Goal: Feedback & Contribution: Contribute content

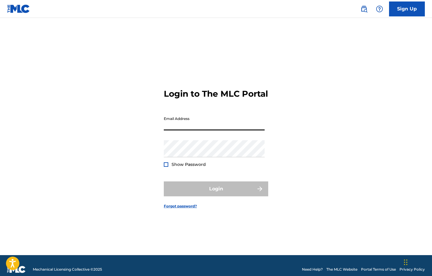
click at [217, 125] on input "Email Address" at bounding box center [214, 121] width 101 height 17
type input "[DOMAIN_NAME][EMAIL_ADDRESS][DOMAIN_NAME]"
click at [216, 194] on button "Login" at bounding box center [216, 188] width 104 height 15
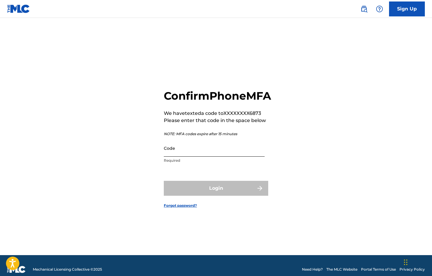
click at [183, 156] on input "Code" at bounding box center [214, 147] width 101 height 17
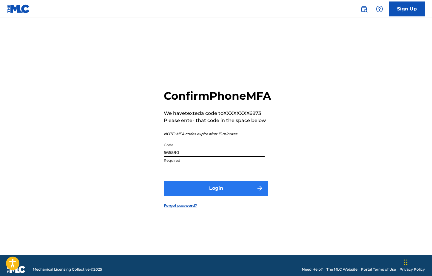
type input "565590"
click at [190, 196] on button "Login" at bounding box center [216, 188] width 104 height 15
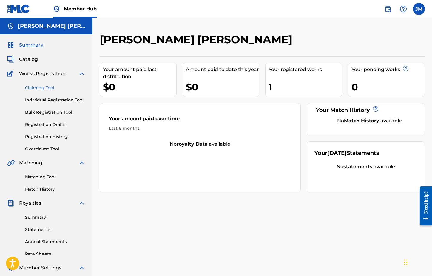
click at [44, 89] on link "Claiming Tool" at bounding box center [55, 88] width 60 height 6
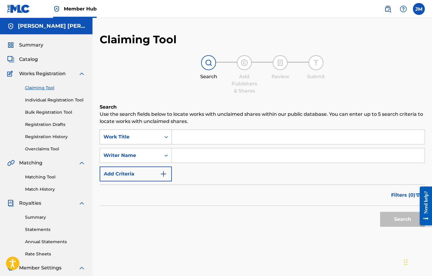
click at [135, 137] on div "Work Title" at bounding box center [130, 136] width 54 height 7
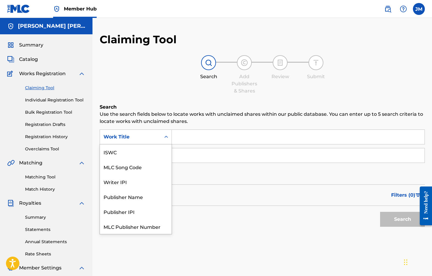
scroll to position [15, 0]
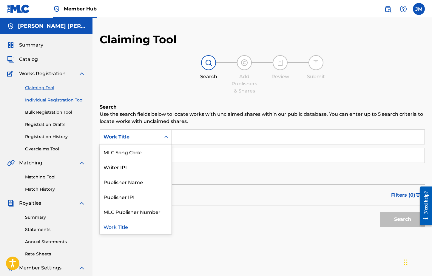
click at [53, 102] on link "Individual Registration Tool" at bounding box center [55, 100] width 60 height 6
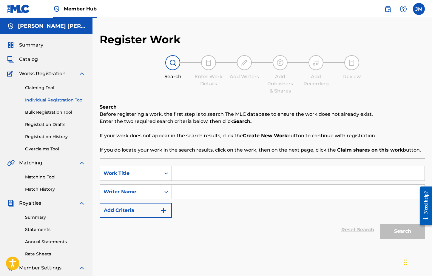
click at [145, 173] on div "Work Title" at bounding box center [130, 173] width 54 height 7
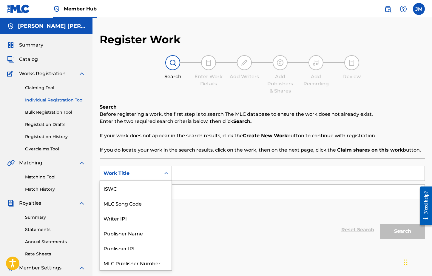
scroll to position [15, 0]
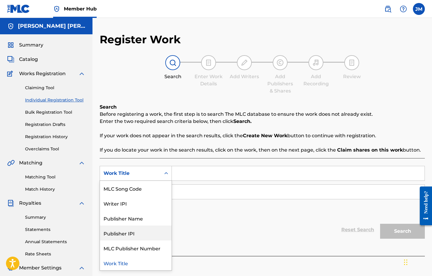
click at [211, 173] on input "Search Form" at bounding box center [298, 173] width 252 height 14
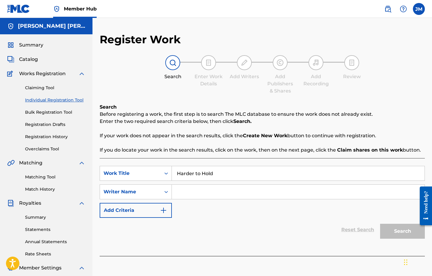
type input "Harder to Hold"
click at [189, 192] on input "Search Form" at bounding box center [298, 191] width 252 height 14
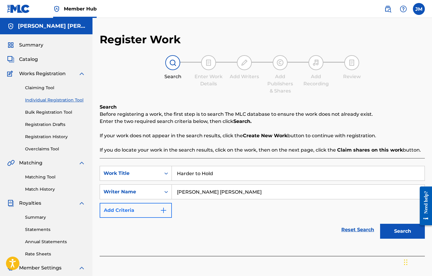
type input "[PERSON_NAME] [PERSON_NAME]"
click at [161, 212] on img "Search Form" at bounding box center [163, 210] width 7 height 7
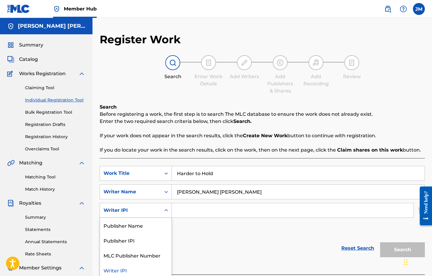
click at [167, 212] on icon "Search Form" at bounding box center [166, 210] width 6 height 6
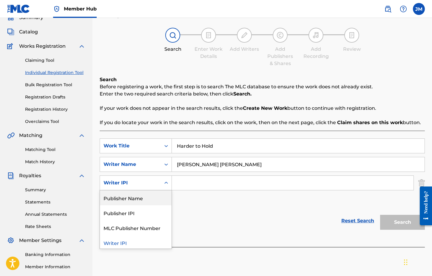
scroll to position [35, 0]
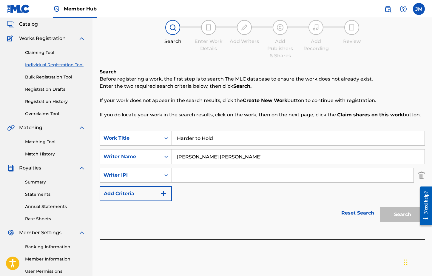
click at [194, 173] on input "Search Form" at bounding box center [292, 175] width 241 height 14
paste input "841995697"
type input "841995697"
click at [400, 215] on button "Search" at bounding box center [402, 214] width 45 height 15
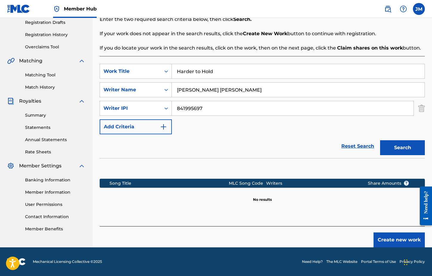
scroll to position [102, 0]
click at [398, 242] on button "Create new work" at bounding box center [398, 239] width 51 height 15
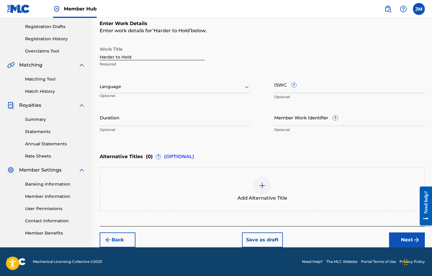
click at [183, 84] on div at bounding box center [175, 86] width 151 height 7
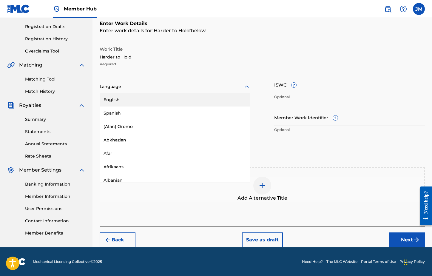
click at [166, 99] on div "English" at bounding box center [175, 99] width 150 height 13
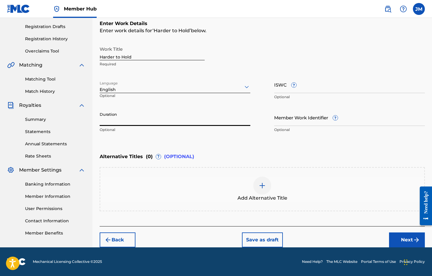
click at [151, 117] on input "Duration" at bounding box center [175, 117] width 151 height 17
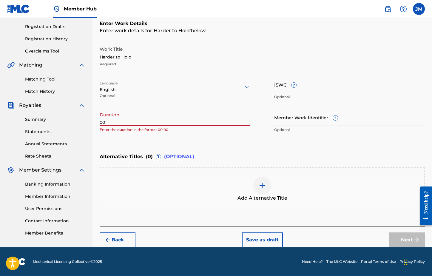
type input "0"
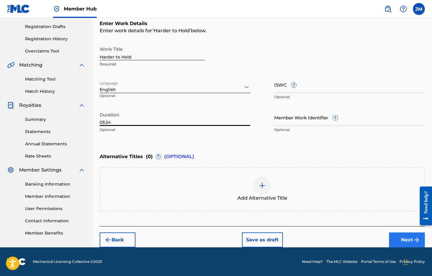
type input "03:24"
click at [394, 242] on button "Next" at bounding box center [407, 239] width 36 height 15
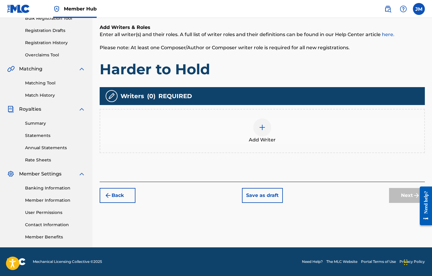
scroll to position [94, 0]
click at [265, 134] on div at bounding box center [262, 127] width 18 height 18
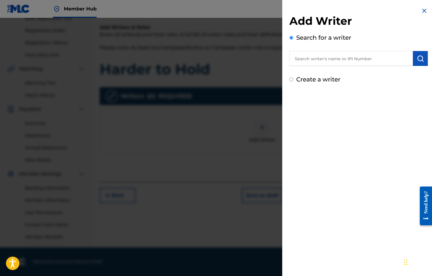
click at [307, 59] on input "text" at bounding box center [350, 58] width 123 height 15
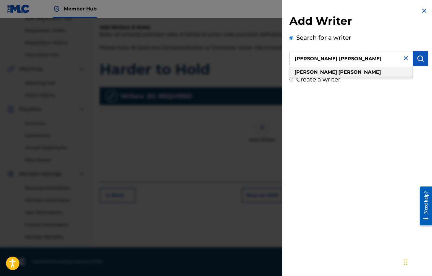
drag, startPoint x: 307, startPoint y: 59, endPoint x: 350, endPoint y: 70, distance: 43.7
click at [350, 70] on div "[PERSON_NAME] [PERSON_NAME]" at bounding box center [350, 72] width 123 height 11
type input "[PERSON_NAME] [PERSON_NAME]"
click at [338, 72] on strong "[PERSON_NAME]" at bounding box center [359, 72] width 43 height 6
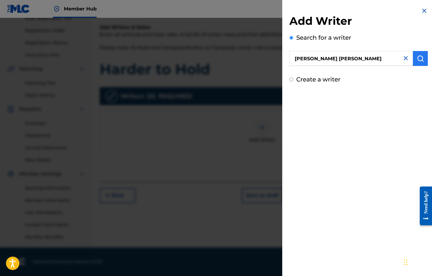
drag, startPoint x: 345, startPoint y: 62, endPoint x: 417, endPoint y: 56, distance: 71.7
click at [417, 56] on img "submit" at bounding box center [419, 58] width 7 height 7
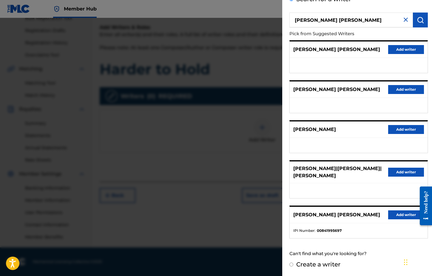
scroll to position [44, 0]
click at [397, 215] on button "Add writer" at bounding box center [406, 214] width 36 height 9
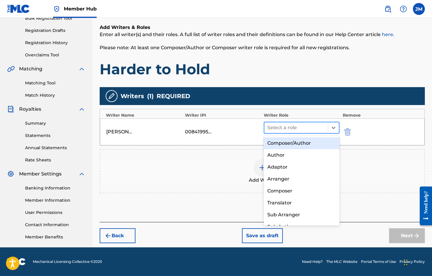
click at [302, 130] on div at bounding box center [296, 127] width 58 height 8
click at [298, 145] on div "Composer/Author" at bounding box center [301, 143] width 76 height 12
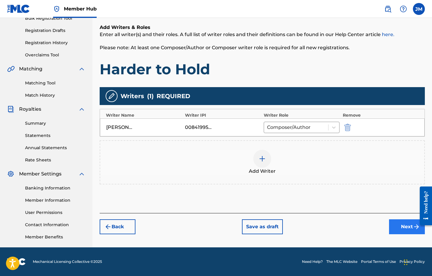
click at [405, 227] on button "Next" at bounding box center [407, 226] width 36 height 15
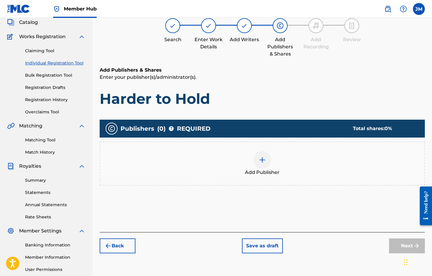
scroll to position [27, 0]
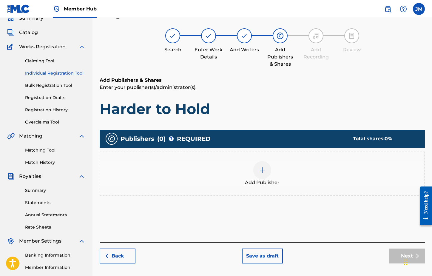
click at [261, 173] on img at bounding box center [261, 169] width 7 height 7
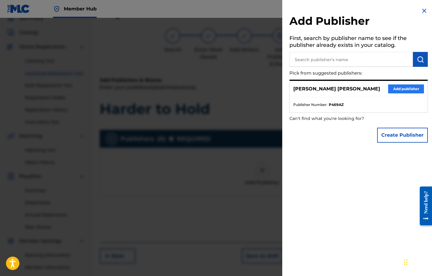
click at [400, 90] on button "Add publisher" at bounding box center [406, 88] width 36 height 9
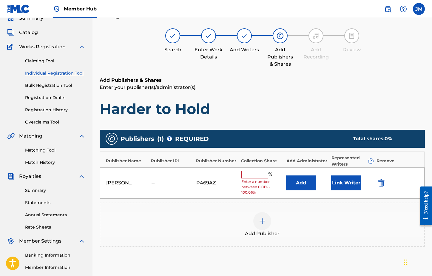
click at [252, 173] on input "text" at bounding box center [254, 174] width 27 height 8
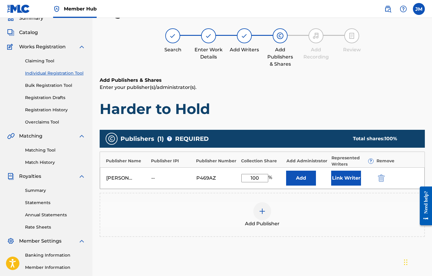
type input "100"
click at [324, 219] on div "Add Publisher" at bounding box center [262, 214] width 324 height 25
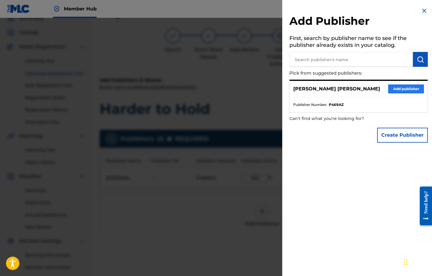
click at [404, 89] on button "Add publisher" at bounding box center [406, 88] width 36 height 9
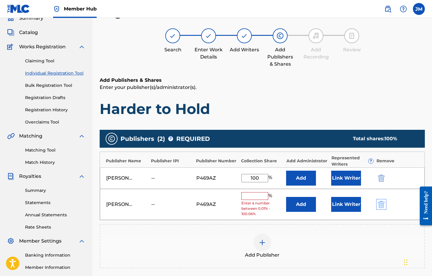
click at [383, 204] on img "submit" at bounding box center [381, 204] width 7 height 7
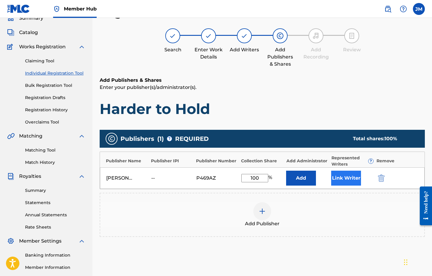
click at [347, 182] on button "Link Writer" at bounding box center [346, 177] width 30 height 15
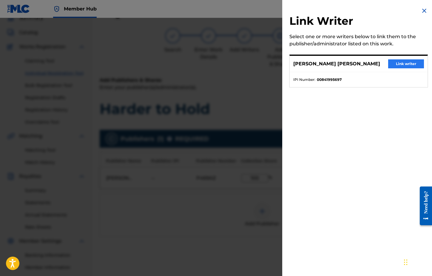
click at [398, 63] on button "Link writer" at bounding box center [406, 63] width 36 height 9
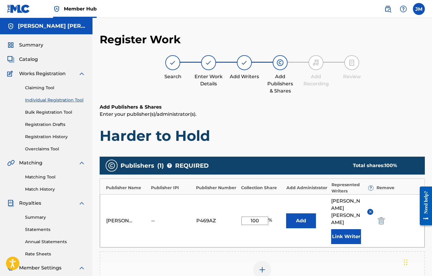
scroll to position [0, 0]
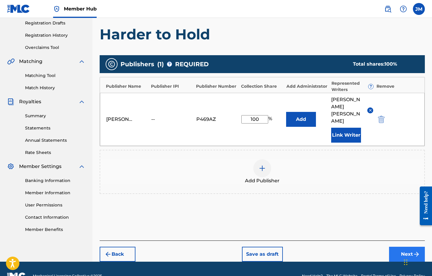
click at [406, 246] on button "Next" at bounding box center [407, 253] width 36 height 15
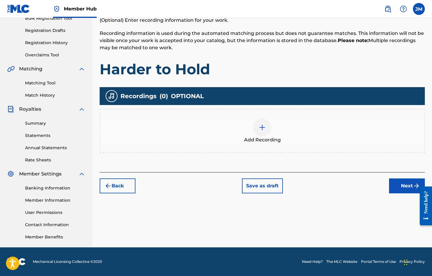
click at [263, 130] on img at bounding box center [261, 127] width 7 height 7
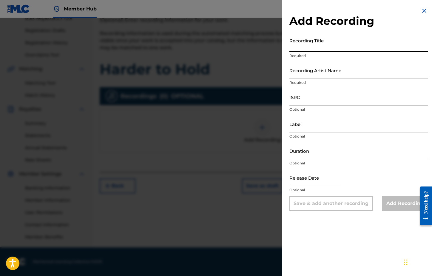
click at [328, 46] on input "Recording Title" at bounding box center [358, 43] width 138 height 17
type input "Harder to Hold"
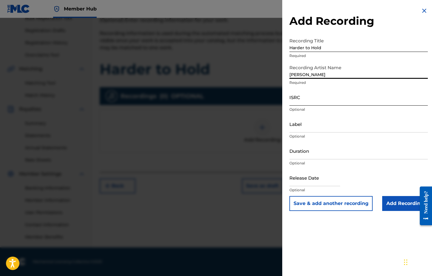
type input "[PERSON_NAME]"
click at [306, 101] on input "ISRC" at bounding box center [358, 97] width 138 height 17
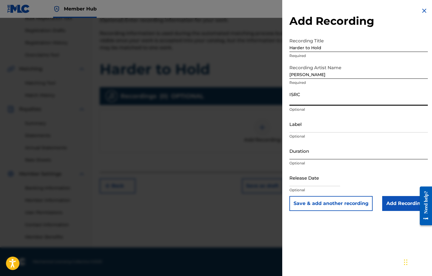
click at [307, 157] on input "Duration" at bounding box center [358, 150] width 138 height 17
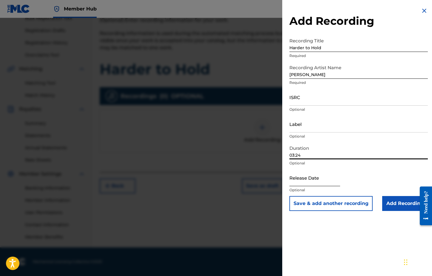
type input "03:24"
click at [303, 179] on input "text" at bounding box center [314, 177] width 51 height 17
select select "8"
select select "2025"
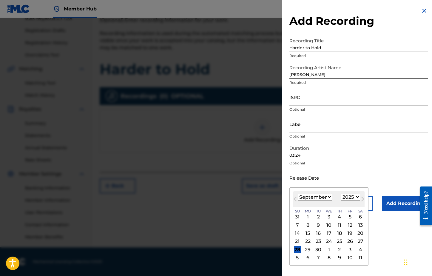
select select "9"
click at [346, 240] on div "24" at bounding box center [349, 241] width 7 height 7
type input "[DATE]"
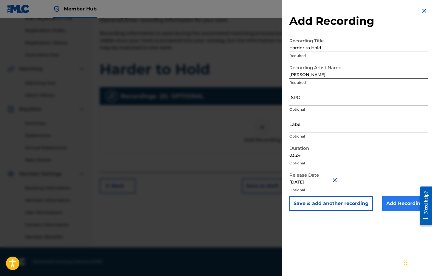
click at [392, 208] on input "Add Recording" at bounding box center [405, 203] width 46 height 15
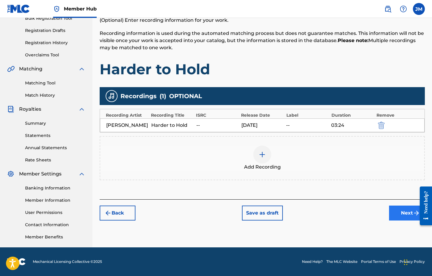
click at [400, 213] on button "Next" at bounding box center [407, 212] width 36 height 15
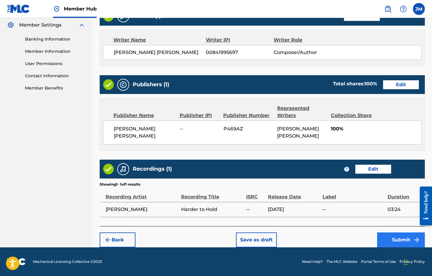
scroll to position [242, 0]
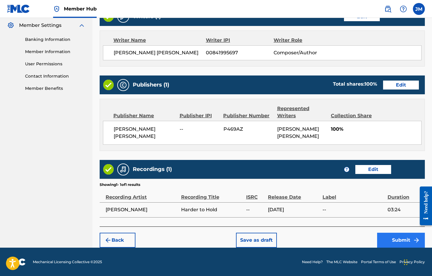
click at [397, 242] on button "Submit" at bounding box center [401, 239] width 48 height 15
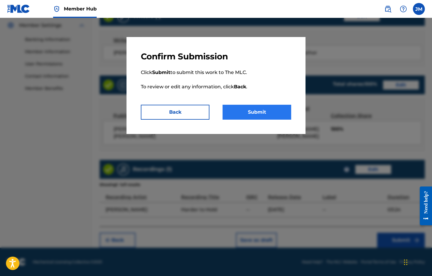
click at [261, 115] on button "Submit" at bounding box center [256, 112] width 69 height 15
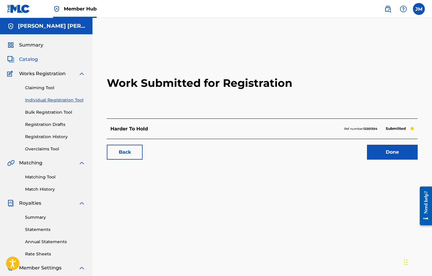
click at [31, 61] on span "Catalog" at bounding box center [28, 59] width 19 height 7
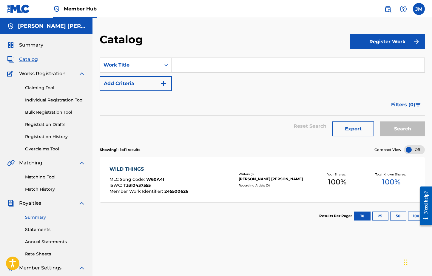
click at [33, 217] on link "Summary" at bounding box center [55, 217] width 60 height 6
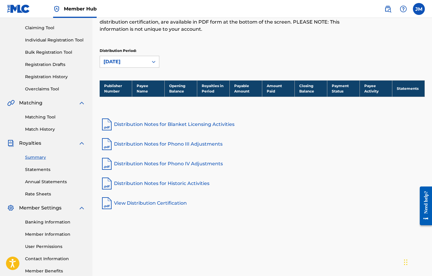
scroll to position [60, 0]
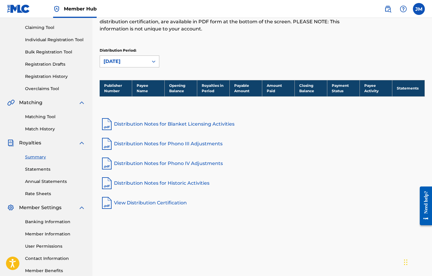
click at [146, 63] on div "[DATE]" at bounding box center [124, 61] width 48 height 11
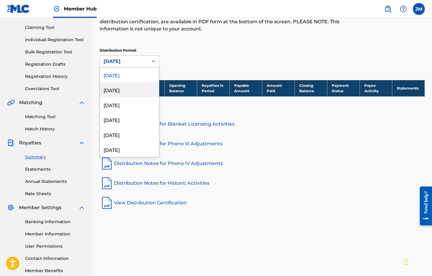
click at [131, 89] on div "[DATE]" at bounding box center [129, 89] width 59 height 15
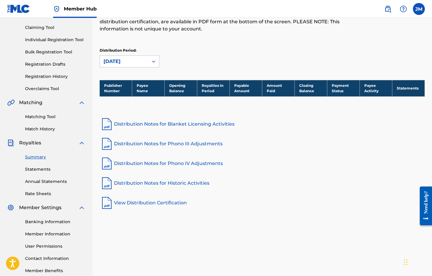
click at [146, 62] on div "[DATE]" at bounding box center [124, 61] width 48 height 11
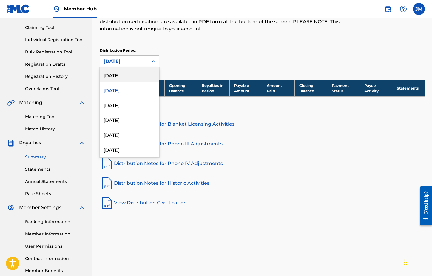
click at [140, 78] on div "[DATE]" at bounding box center [129, 74] width 59 height 15
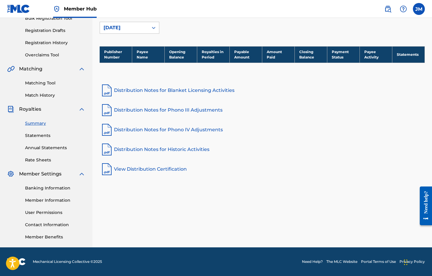
scroll to position [94, 0]
click at [39, 162] on link "Rate Sheets" at bounding box center [55, 160] width 60 height 6
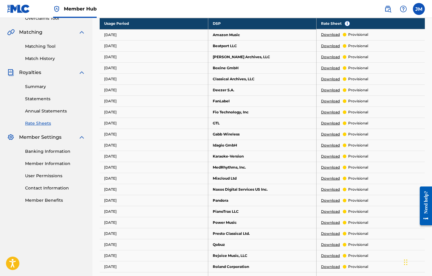
scroll to position [145, 0]
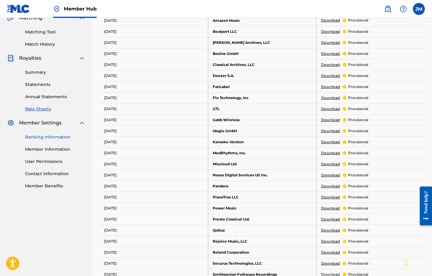
click at [50, 136] on link "Banking Information" at bounding box center [55, 137] width 60 height 6
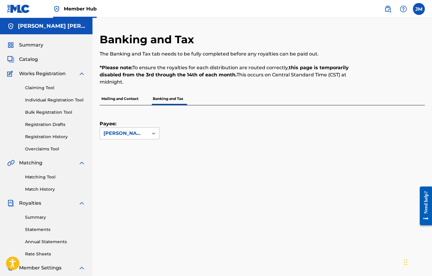
click at [129, 136] on div "[PERSON_NAME] [PERSON_NAME]" at bounding box center [123, 133] width 41 height 7
click at [194, 137] on div "Payee: Use Up and Down to choose options, press Enter to select the currently f…" at bounding box center [255, 122] width 311 height 34
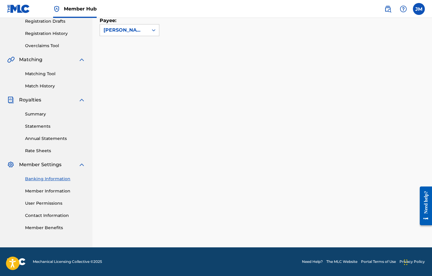
scroll to position [103, 0]
click at [60, 190] on link "Member Information" at bounding box center [55, 191] width 60 height 6
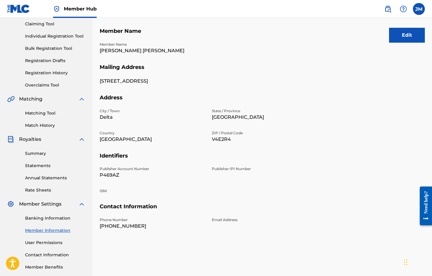
scroll to position [59, 0]
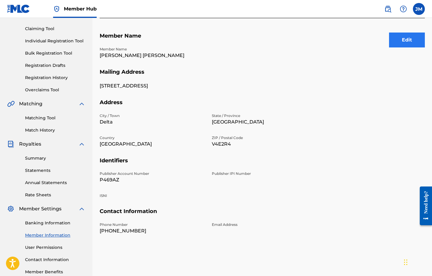
click at [402, 44] on button "Edit" at bounding box center [407, 39] width 36 height 15
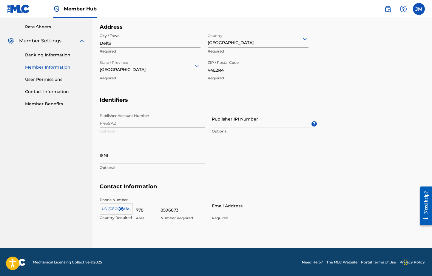
scroll to position [227, 0]
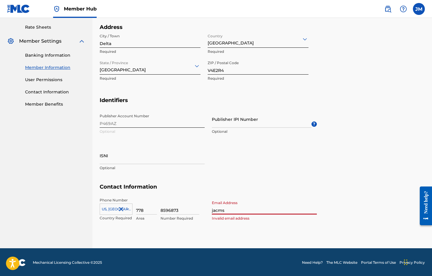
type input "jacm"
type input "[DOMAIN_NAME][EMAIL_ADDRESS][DOMAIN_NAME]"
click at [245, 222] on div "Email Address [DOMAIN_NAME][EMAIL_ADDRESS][DOMAIN_NAME] Required" at bounding box center [264, 210] width 105 height 27
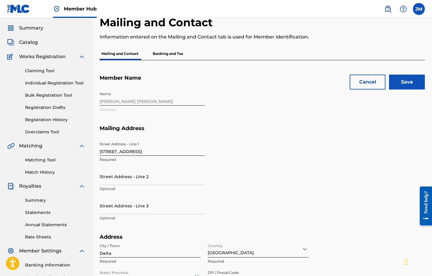
scroll to position [16, 0]
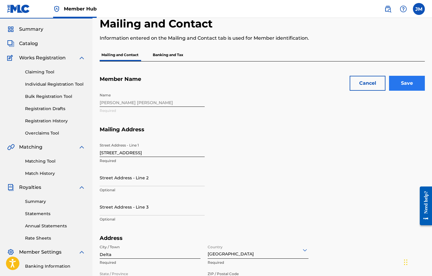
click at [399, 87] on input "Save" at bounding box center [407, 83] width 36 height 15
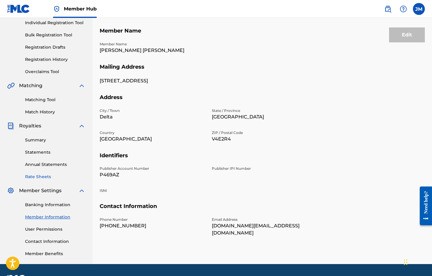
scroll to position [80, 0]
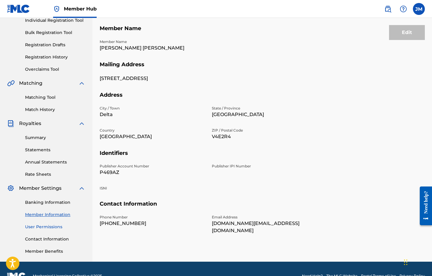
click at [49, 227] on link "User Permissions" at bounding box center [55, 227] width 60 height 6
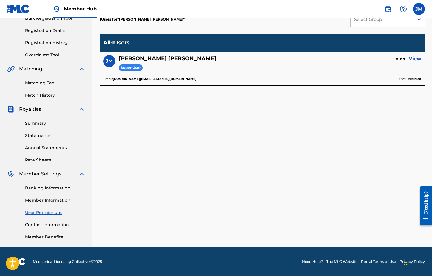
scroll to position [94, 0]
click at [52, 225] on link "Contact Information" at bounding box center [55, 224] width 60 height 6
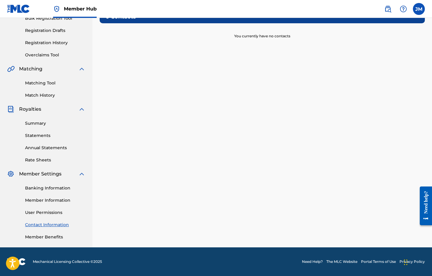
scroll to position [94, 0]
click at [41, 84] on link "Matching Tool" at bounding box center [55, 83] width 60 height 6
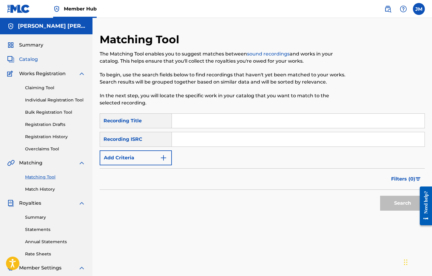
click at [33, 60] on span "Catalog" at bounding box center [28, 59] width 19 height 7
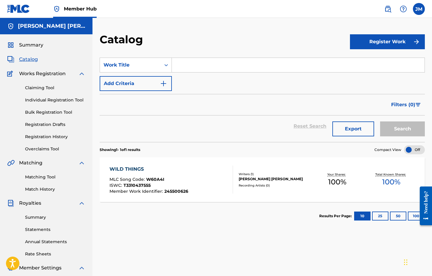
click at [252, 180] on div "[PERSON_NAME] [PERSON_NAME]" at bounding box center [274, 178] width 72 height 5
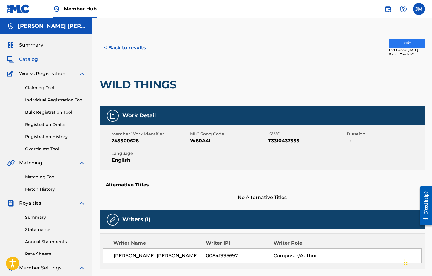
click at [390, 45] on button "Edit" at bounding box center [407, 43] width 36 height 9
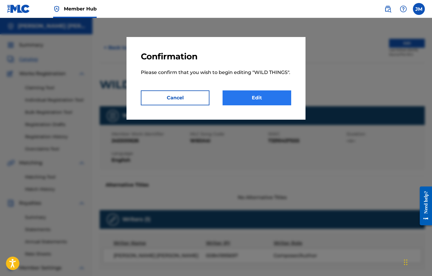
click at [263, 100] on link "Edit" at bounding box center [256, 97] width 69 height 15
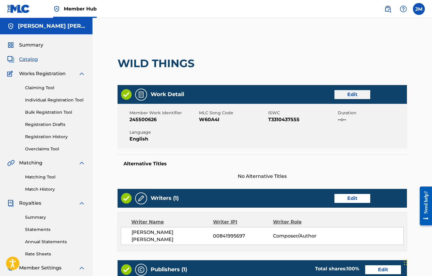
click at [342, 96] on link "Edit" at bounding box center [352, 94] width 36 height 9
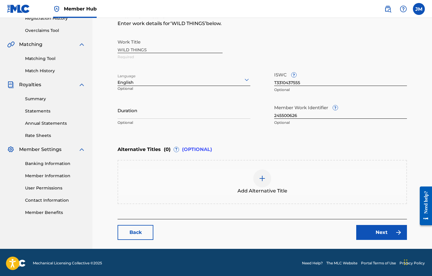
scroll to position [119, 0]
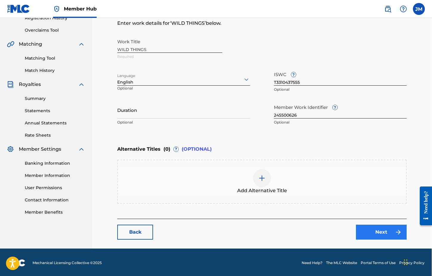
click at [373, 234] on link "Next" at bounding box center [381, 231] width 51 height 15
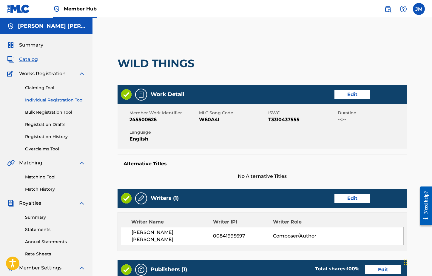
click at [53, 100] on link "Individual Registration Tool" at bounding box center [55, 100] width 60 height 6
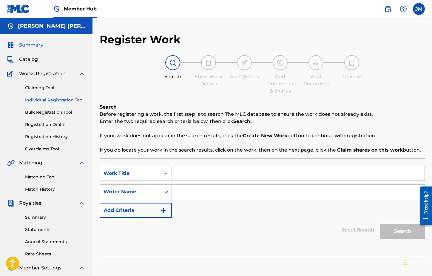
click at [36, 44] on span "Summary" at bounding box center [31, 44] width 24 height 7
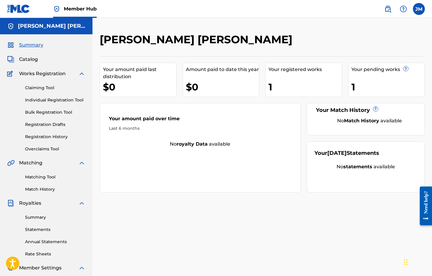
click at [356, 168] on strong "statements" at bounding box center [357, 167] width 29 height 6
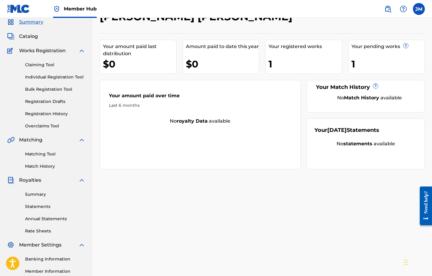
scroll to position [25, 0]
